Goal: Task Accomplishment & Management: Complete application form

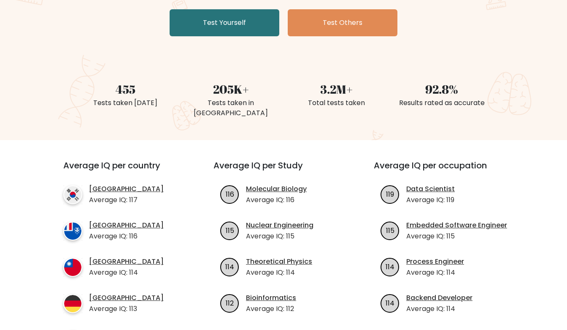
scroll to position [169, 0]
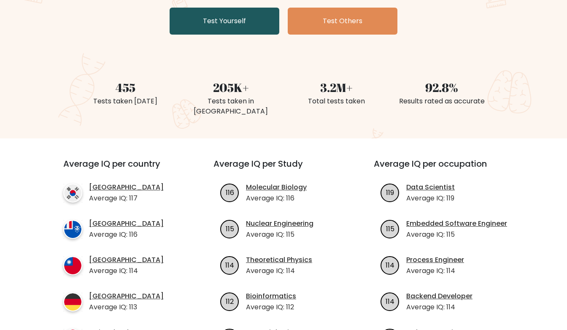
click at [246, 28] on link "Test Yourself" at bounding box center [225, 21] width 110 height 27
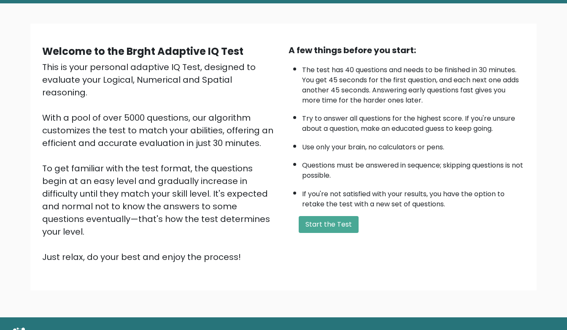
scroll to position [57, 0]
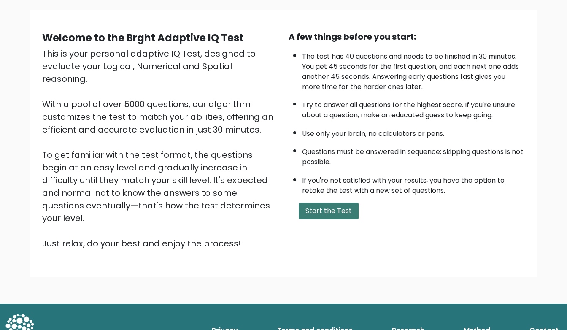
click at [333, 214] on button "Start the Test" at bounding box center [329, 211] width 60 height 17
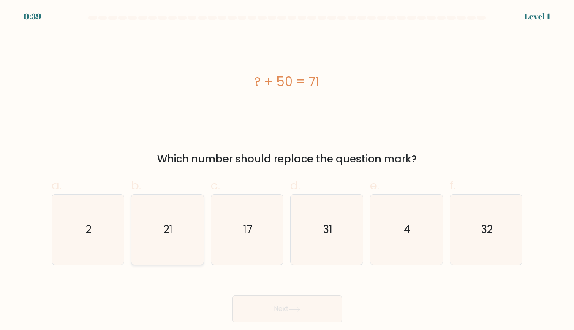
click at [159, 238] on icon "21" at bounding box center [167, 230] width 71 height 71
click at [287, 171] on input "b. 21" at bounding box center [287, 167] width 0 height 5
radio input "true"
click at [289, 309] on button "Next" at bounding box center [287, 309] width 110 height 27
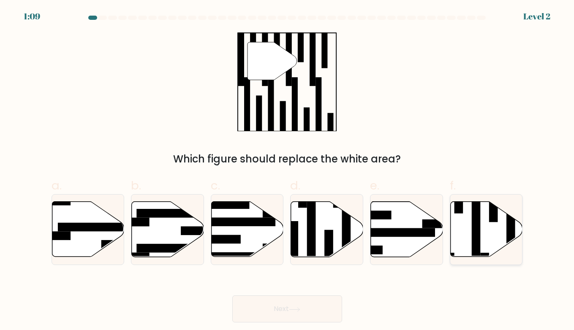
click at [485, 233] on icon at bounding box center [486, 229] width 72 height 55
click at [287, 171] on input "f." at bounding box center [287, 167] width 0 height 5
radio input "true"
click at [297, 320] on button "Next" at bounding box center [287, 309] width 110 height 27
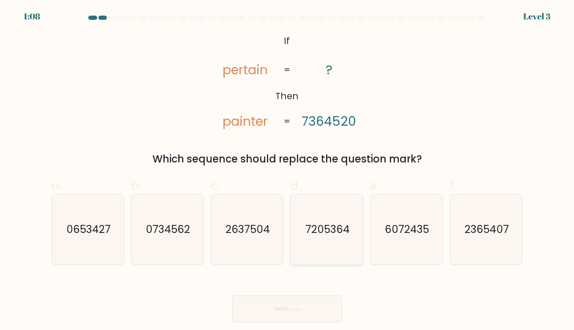
click at [320, 233] on text "7205364" at bounding box center [327, 229] width 44 height 15
click at [287, 171] on input "d. 7205364" at bounding box center [287, 167] width 0 height 5
radio input "true"
click at [294, 306] on button "Next" at bounding box center [287, 309] width 110 height 27
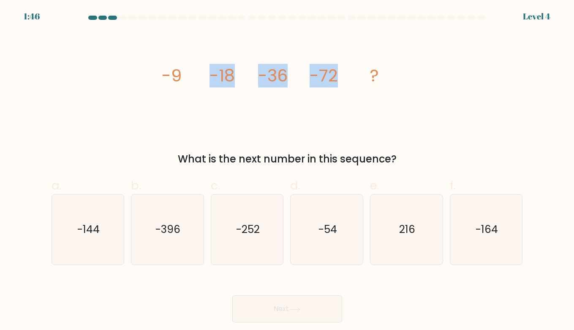
drag, startPoint x: 152, startPoint y: 54, endPoint x: 369, endPoint y: 98, distance: 221.3
click at [369, 98] on div "image/svg+xml -9 -18 -36 -72 ? What is the next number in this sequence?" at bounding box center [286, 99] width 481 height 135
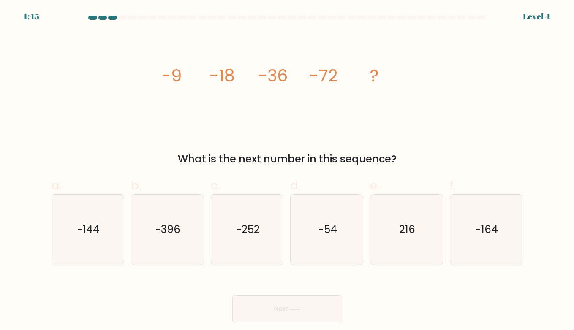
click at [147, 59] on div "image/svg+xml -9 -18 -36 -72 ? What is the next number in this sequence?" at bounding box center [286, 99] width 481 height 135
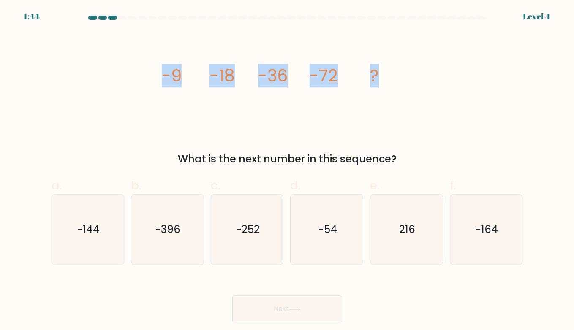
drag, startPoint x: 157, startPoint y: 70, endPoint x: 406, endPoint y: 89, distance: 249.4
click at [400, 81] on div "image/svg+xml -9 -18 -36 -72 ? What is the next number in this sequence?" at bounding box center [286, 99] width 481 height 135
copy g "-9 -18 -36 -72 ?"
click at [444, 114] on div "image/svg+xml -9 -18 -36 -72 ? What is the next number in this sequence?" at bounding box center [286, 99] width 481 height 135
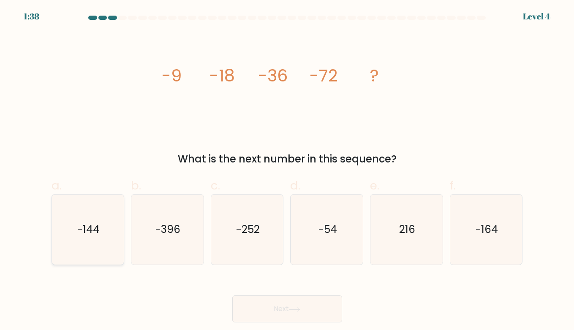
click at [106, 227] on icon "-144" at bounding box center [88, 230] width 71 height 71
click at [287, 171] on input "a. -144" at bounding box center [287, 167] width 0 height 5
radio input "true"
click at [296, 304] on button "Next" at bounding box center [287, 309] width 110 height 27
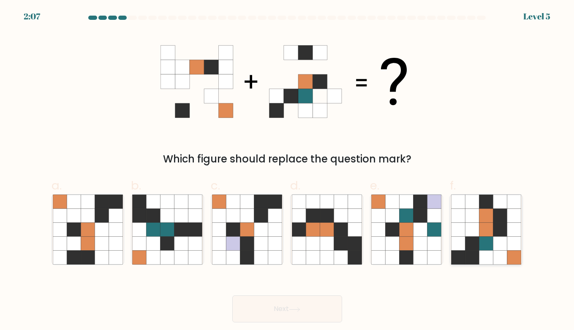
click at [505, 226] on icon at bounding box center [500, 230] width 14 height 14
click at [287, 171] on input "f." at bounding box center [287, 167] width 0 height 5
radio input "true"
click at [291, 308] on icon at bounding box center [294, 309] width 11 height 5
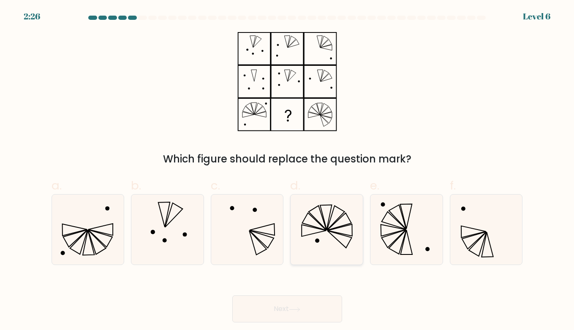
click at [324, 247] on icon at bounding box center [327, 230] width 71 height 71
click at [287, 171] on input "d." at bounding box center [287, 167] width 0 height 5
radio input "true"
click at [303, 309] on button "Next" at bounding box center [287, 309] width 110 height 27
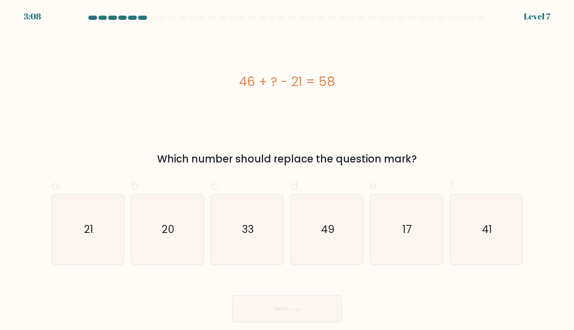
drag, startPoint x: 240, startPoint y: 79, endPoint x: 396, endPoint y: 130, distance: 164.5
click at [355, 83] on div "46 + ? - 21 = 58" at bounding box center [287, 81] width 471 height 19
copy div "46 + ? - 21 = 58"
click at [251, 236] on text "33" at bounding box center [248, 229] width 12 height 15
click at [287, 171] on input "c. 33" at bounding box center [287, 167] width 0 height 5
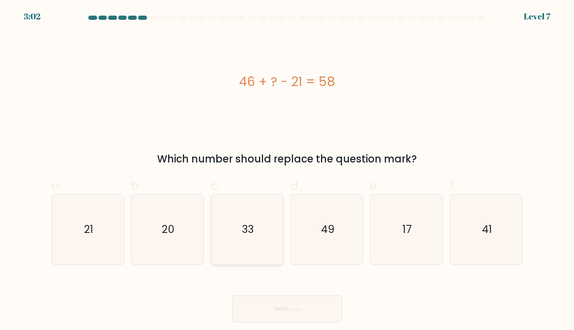
radio input "true"
click at [285, 305] on button "Next" at bounding box center [287, 309] width 110 height 27
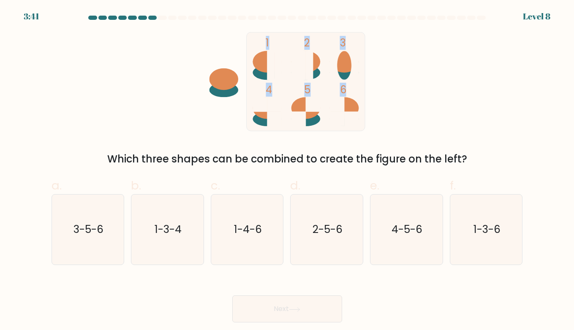
drag, startPoint x: 210, startPoint y: 33, endPoint x: 386, endPoint y: 94, distance: 185.8
click at [386, 94] on icon "1 2 3 4 5 6" at bounding box center [287, 81] width 227 height 99
click at [413, 84] on div "1 2 3 4 5 6 Which three shapes can be combined to create the figure on the left?" at bounding box center [286, 99] width 481 height 135
click at [243, 247] on icon "1-4-6" at bounding box center [247, 230] width 71 height 71
click at [287, 171] on input "c. 1-4-6" at bounding box center [287, 167] width 0 height 5
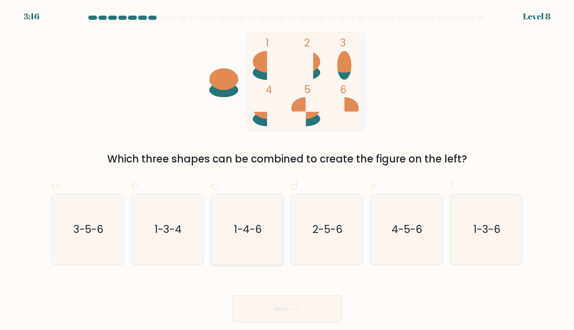
radio input "true"
click at [278, 310] on button "Next" at bounding box center [287, 309] width 110 height 27
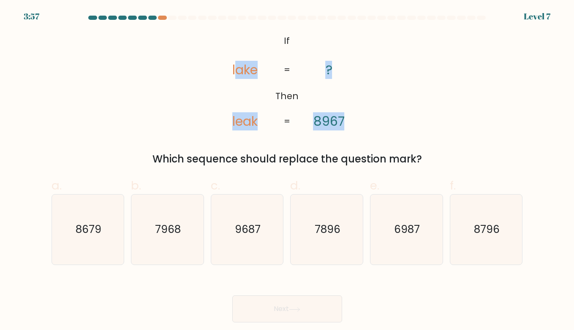
drag, startPoint x: 238, startPoint y: 29, endPoint x: 360, endPoint y: 122, distance: 153.3
click at [360, 122] on form "If ?" at bounding box center [287, 169] width 574 height 307
click at [393, 98] on div "@import url('https://fonts.googleapis.com/css?family=Abril+Fatface:400,100,100i…" at bounding box center [286, 99] width 481 height 135
click at [233, 37] on icon "@import url('https://fonts.googleapis.com/css?family=Abril+Fatface:400,100,100i…" at bounding box center [286, 81] width 161 height 99
drag, startPoint x: 218, startPoint y: 30, endPoint x: 377, endPoint y: 129, distance: 187.5
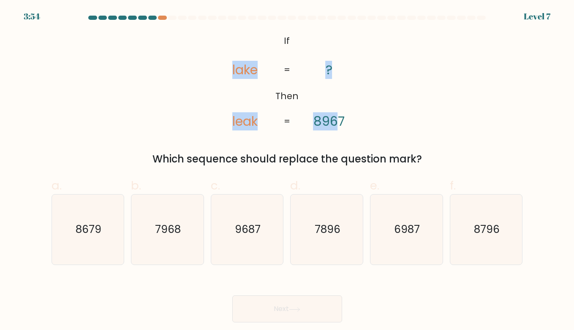
click at [339, 119] on form "If ?" at bounding box center [287, 169] width 574 height 307
click at [377, 129] on div "@import url('https://fonts.googleapis.com/css?family=Abril+Fatface:400,100,100i…" at bounding box center [286, 99] width 481 height 135
drag, startPoint x: 362, startPoint y: 128, endPoint x: 414, endPoint y: 117, distance: 52.8
click at [342, 116] on icon "@import url('https://fonts.googleapis.com/css?family=Abril+Fatface:400,100,100i…" at bounding box center [286, 81] width 161 height 99
click at [452, 112] on div "@import url('https://fonts.googleapis.com/css?family=Abril+Fatface:400,100,100i…" at bounding box center [286, 99] width 481 height 135
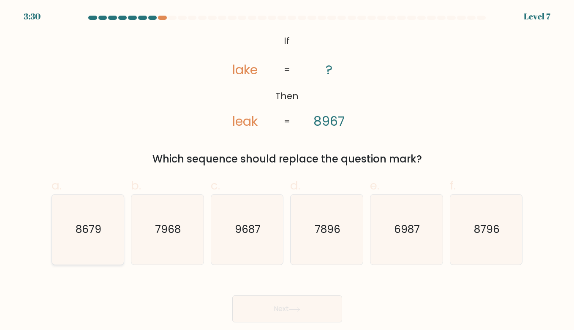
click at [81, 237] on text "8679" at bounding box center [89, 229] width 26 height 15
click at [287, 171] on input "a. 8679" at bounding box center [287, 167] width 0 height 5
radio input "true"
click at [305, 308] on button "Next" at bounding box center [287, 309] width 110 height 27
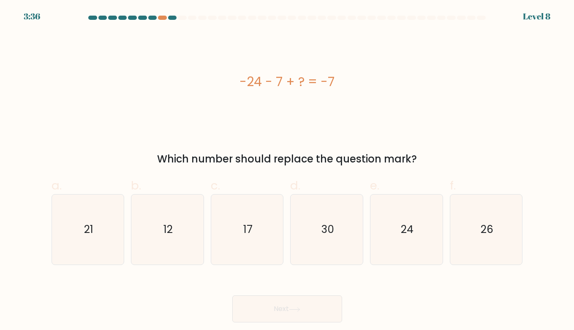
drag, startPoint x: 229, startPoint y: 73, endPoint x: 353, endPoint y: 95, distance: 125.6
click at [353, 95] on div "-24 - 7 + ? = -7" at bounding box center [287, 81] width 471 height 99
copy div "-24 - 7 + ? = -7"
drag, startPoint x: 401, startPoint y: 234, endPoint x: 391, endPoint y: 240, distance: 11.7
click at [401, 234] on text "24" at bounding box center [407, 229] width 13 height 15
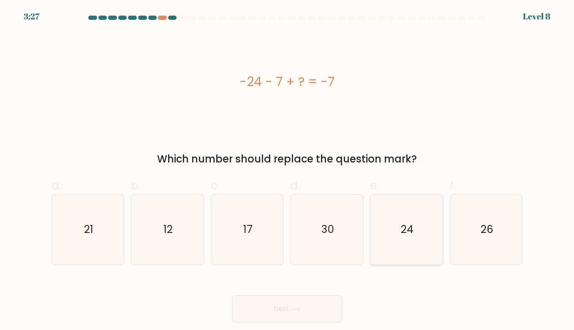
click at [287, 171] on input "e. 24" at bounding box center [287, 167] width 0 height 5
radio input "true"
click at [289, 303] on button "Next" at bounding box center [287, 309] width 110 height 27
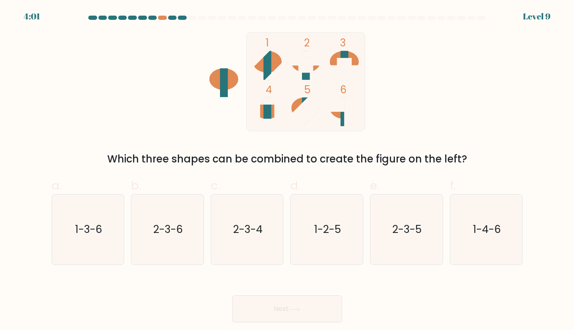
click at [504, 133] on div "1 2 3 4 5 6 Which three shapes can be combined to create the figure on the left?" at bounding box center [286, 99] width 481 height 135
click at [164, 17] on div at bounding box center [162, 18] width 8 height 4
click at [478, 241] on icon "1-4-6" at bounding box center [486, 230] width 71 height 71
click at [287, 171] on input "f. 1-4-6" at bounding box center [287, 167] width 0 height 5
radio input "true"
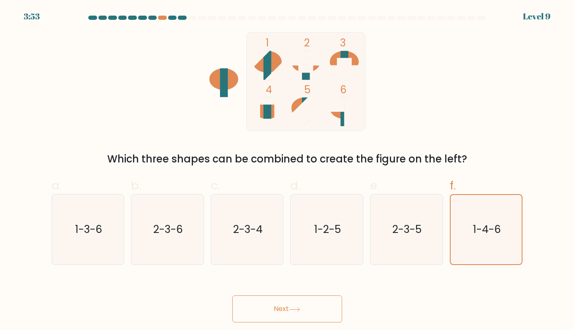
click at [284, 304] on button "Next" at bounding box center [287, 309] width 110 height 27
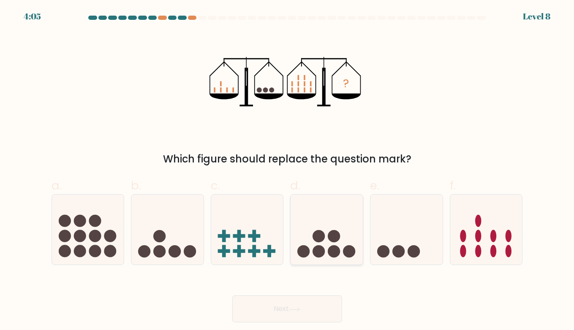
click at [351, 252] on circle at bounding box center [349, 251] width 12 height 12
click at [287, 171] on input "d." at bounding box center [287, 167] width 0 height 5
radio input "true"
click at [307, 303] on button "Next" at bounding box center [287, 309] width 110 height 27
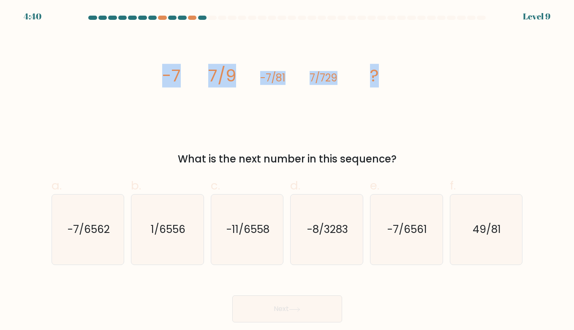
drag, startPoint x: 152, startPoint y: 76, endPoint x: 409, endPoint y: 74, distance: 256.7
click at [409, 74] on div "image/svg+xml -7 7/9 -7/81 7/729 ? What is the next number in this sequence?" at bounding box center [286, 99] width 481 height 135
copy g "-7 7/9 -7/81 7/729 ?"
click at [207, 122] on icon "image/svg+xml -7 7/9 -7/81 7/729 ?" at bounding box center [286, 81] width 253 height 99
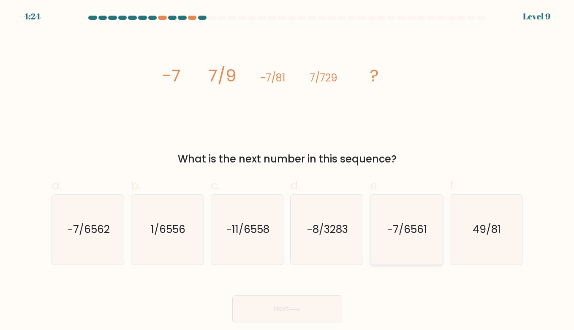
click at [403, 240] on icon "-7/6561" at bounding box center [406, 230] width 71 height 71
click at [287, 171] on input "e. -7/6561" at bounding box center [287, 167] width 0 height 5
radio input "true"
click at [295, 310] on icon at bounding box center [294, 309] width 11 height 5
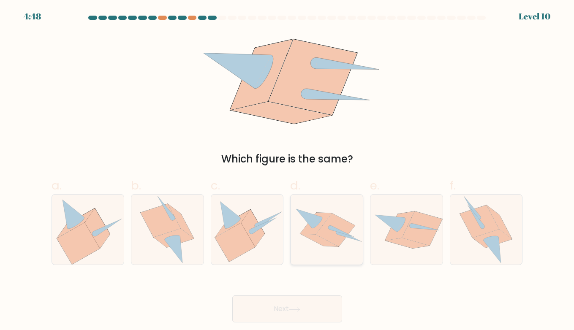
click at [319, 234] on icon at bounding box center [335, 230] width 39 height 33
click at [287, 171] on input "d." at bounding box center [287, 167] width 0 height 5
radio input "true"
click at [249, 230] on icon at bounding box center [253, 229] width 24 height 38
click at [287, 171] on input "c." at bounding box center [287, 167] width 0 height 5
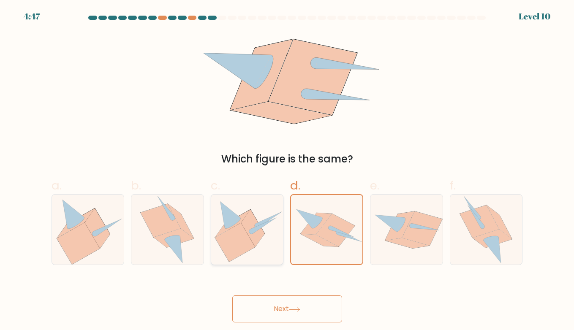
radio input "true"
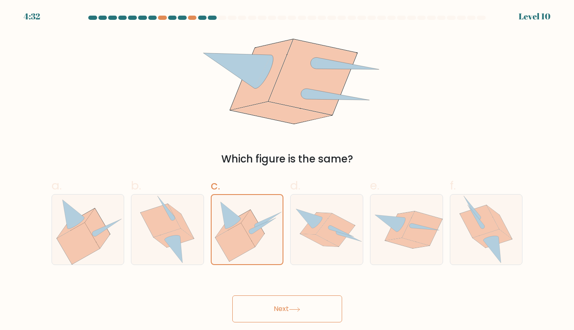
click at [289, 304] on button "Next" at bounding box center [287, 309] width 110 height 27
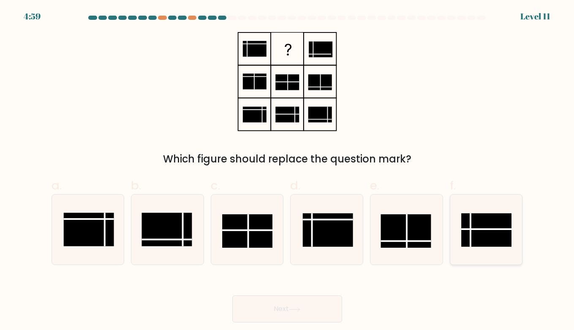
click at [490, 201] on icon at bounding box center [486, 230] width 71 height 71
click at [287, 171] on input "f." at bounding box center [287, 167] width 0 height 5
radio input "true"
click at [293, 311] on icon at bounding box center [294, 309] width 11 height 5
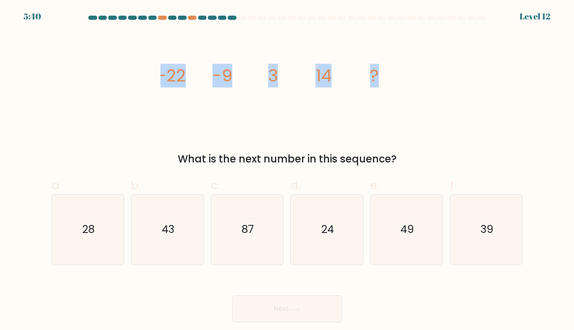
drag, startPoint x: 145, startPoint y: 76, endPoint x: 412, endPoint y: 84, distance: 266.9
click at [396, 71] on div "image/svg+xml -22 -9 3 14 ? What is the next number in this sequence?" at bounding box center [286, 99] width 481 height 135
copy g "-22 -9 3 14 ?"
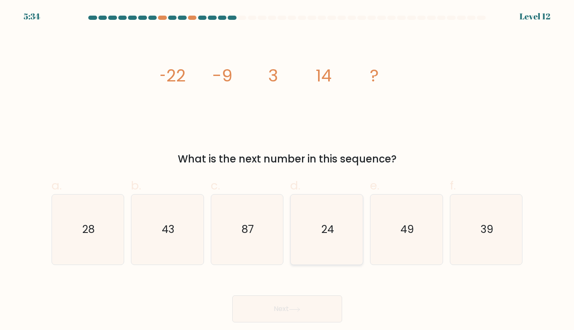
click at [323, 233] on text "24" at bounding box center [327, 229] width 13 height 15
click at [287, 171] on input "d. 24" at bounding box center [287, 167] width 0 height 5
radio input "true"
click at [285, 306] on button "Next" at bounding box center [287, 309] width 110 height 27
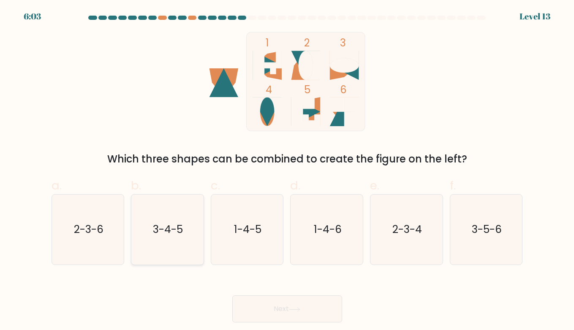
click at [159, 231] on text "3-4-5" at bounding box center [168, 229] width 30 height 15
click at [287, 171] on input "b. 3-4-5" at bounding box center [287, 167] width 0 height 5
radio input "true"
click at [308, 304] on button "Next" at bounding box center [287, 309] width 110 height 27
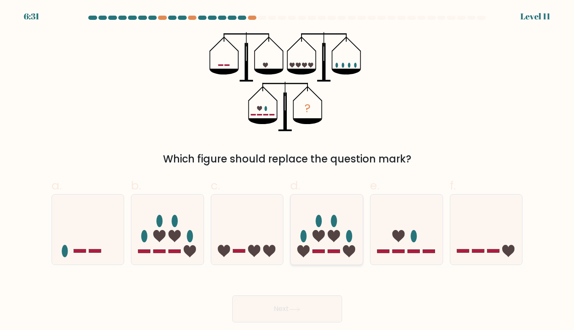
click at [314, 228] on icon at bounding box center [326, 230] width 72 height 60
click at [287, 171] on input "d." at bounding box center [287, 167] width 0 height 5
radio input "true"
click at [301, 318] on button "Next" at bounding box center [287, 309] width 110 height 27
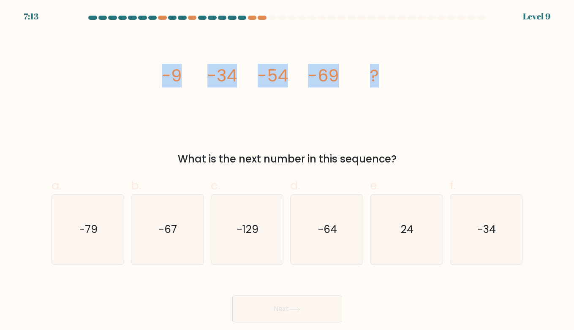
drag, startPoint x: 123, startPoint y: 72, endPoint x: 412, endPoint y: 89, distance: 290.2
click at [412, 89] on div "image/svg+xml -9 -34 -54 -69 ? What is the next number in this sequence?" at bounding box center [286, 99] width 481 height 135
copy g "-9 -34 -54 -69 ?"
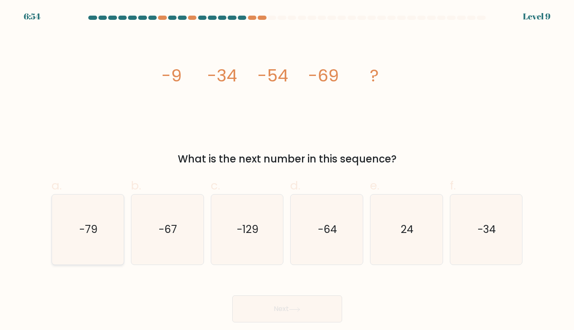
click at [92, 234] on text "-79" at bounding box center [88, 229] width 18 height 15
click at [287, 171] on input "a. -79" at bounding box center [287, 167] width 0 height 5
radio input "true"
click at [287, 309] on button "Next" at bounding box center [287, 309] width 110 height 27
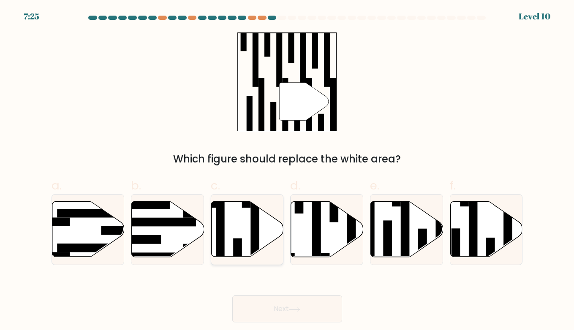
click at [250, 225] on icon at bounding box center [248, 229] width 72 height 55
click at [287, 171] on input "c." at bounding box center [287, 167] width 0 height 5
radio input "true"
click at [287, 300] on button "Next" at bounding box center [287, 309] width 110 height 27
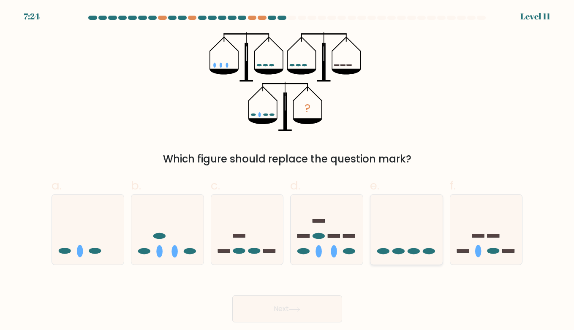
click at [414, 217] on icon at bounding box center [406, 230] width 72 height 60
click at [287, 171] on input "e." at bounding box center [287, 167] width 0 height 5
radio input "true"
click at [299, 309] on icon at bounding box center [294, 309] width 11 height 5
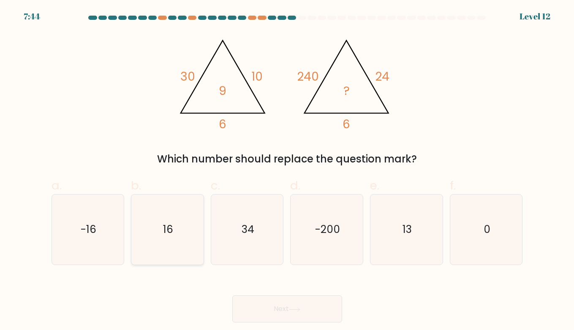
click at [165, 235] on text "16" at bounding box center [168, 229] width 10 height 15
click at [287, 171] on input "b. 16" at bounding box center [287, 167] width 0 height 5
radio input "true"
click at [276, 305] on button "Next" at bounding box center [287, 309] width 110 height 27
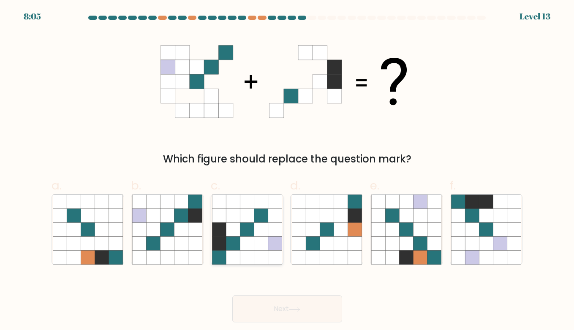
click at [213, 221] on icon at bounding box center [219, 216] width 14 height 14
click at [287, 171] on input "c." at bounding box center [287, 167] width 0 height 5
radio input "true"
click at [295, 307] on icon at bounding box center [294, 309] width 11 height 5
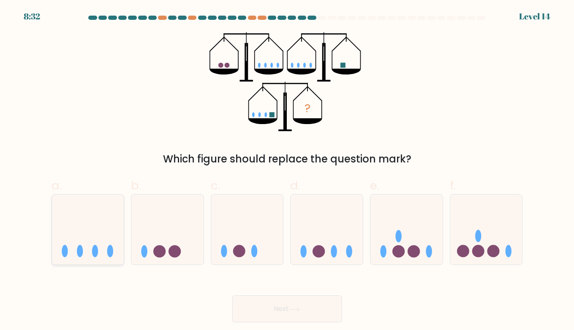
drag, startPoint x: 69, startPoint y: 234, endPoint x: 85, endPoint y: 235, distance: 16.5
click at [69, 234] on icon at bounding box center [88, 230] width 72 height 60
click at [287, 171] on input "a." at bounding box center [287, 167] width 0 height 5
radio input "true"
click at [307, 306] on button "Next" at bounding box center [287, 309] width 110 height 27
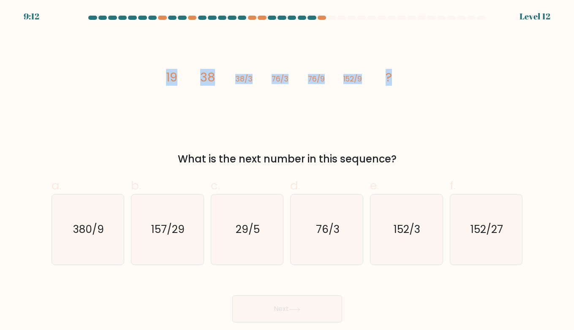
drag, startPoint x: 144, startPoint y: 68, endPoint x: 407, endPoint y: 76, distance: 263.2
click at [407, 76] on div "image/svg+xml 19 38 38/3 76/3 76/9 152/9 ? What is the next number in this sequ…" at bounding box center [286, 99] width 481 height 135
copy g "19 38 38/3 76/3 76/9 152/9 ?"
click at [306, 139] on div "image/svg+xml 19 38 38/3 76/3 76/9 152/9 ? What is the next number in this sequ…" at bounding box center [286, 99] width 481 height 135
click at [488, 231] on text "152/27" at bounding box center [486, 229] width 33 height 15
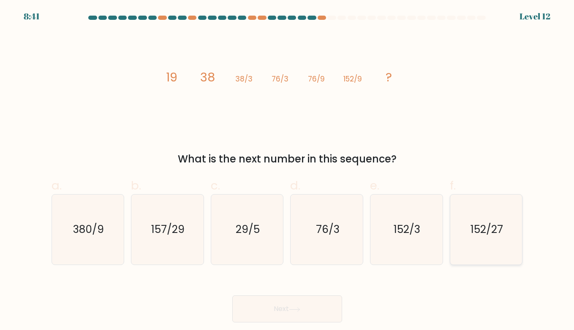
click at [287, 171] on input "f. 152/27" at bounding box center [287, 167] width 0 height 5
radio input "true"
click at [298, 309] on icon at bounding box center [294, 309] width 10 height 4
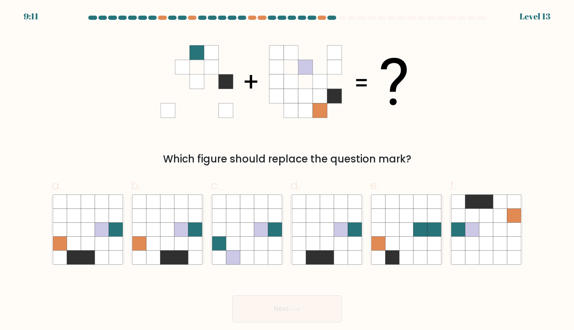
click at [469, 71] on div "Which figure should replace the question mark?" at bounding box center [286, 99] width 481 height 135
click at [395, 244] on icon at bounding box center [392, 244] width 14 height 14
click at [287, 171] on input "e." at bounding box center [287, 167] width 0 height 5
radio input "true"
click at [306, 306] on button "Next" at bounding box center [287, 309] width 110 height 27
